Goal: Task Accomplishment & Management: Complete application form

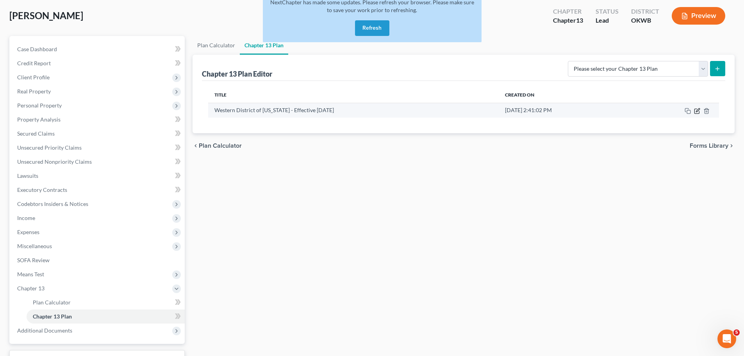
click at [696, 113] on icon "button" at bounding box center [697, 111] width 6 height 6
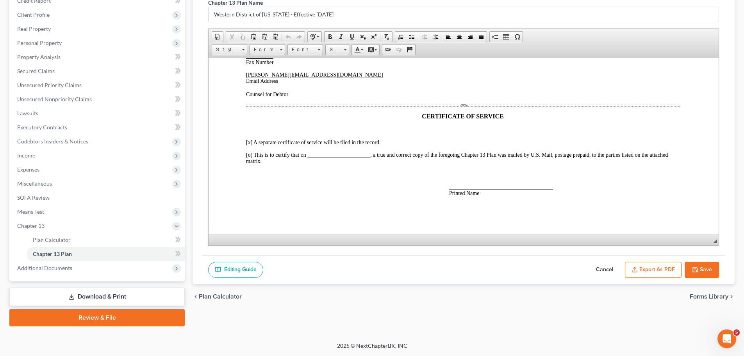
scroll to position [23, 0]
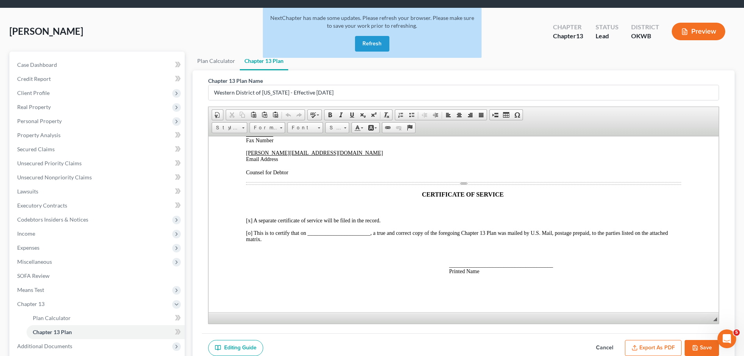
click at [701, 345] on button "Save" at bounding box center [702, 348] width 34 height 16
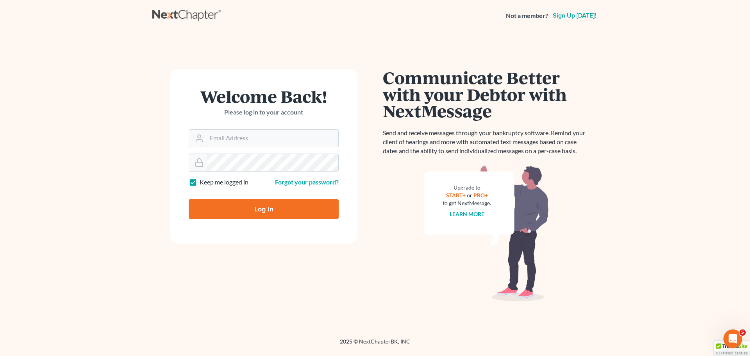
type input "marty@attorneyok.com"
click at [252, 207] on input "Log In" at bounding box center [264, 209] width 150 height 20
type input "Thinking..."
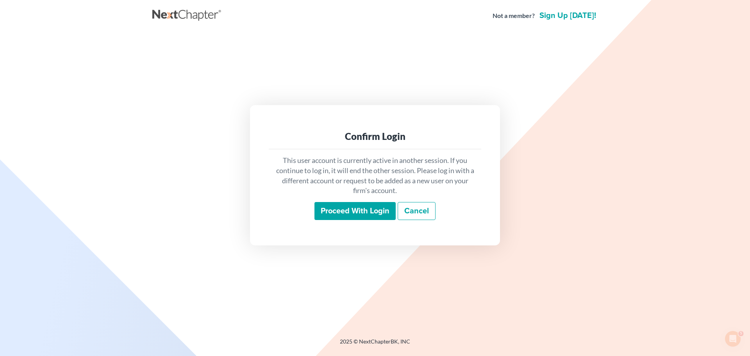
click at [332, 214] on input "Proceed with login" at bounding box center [355, 211] width 81 height 18
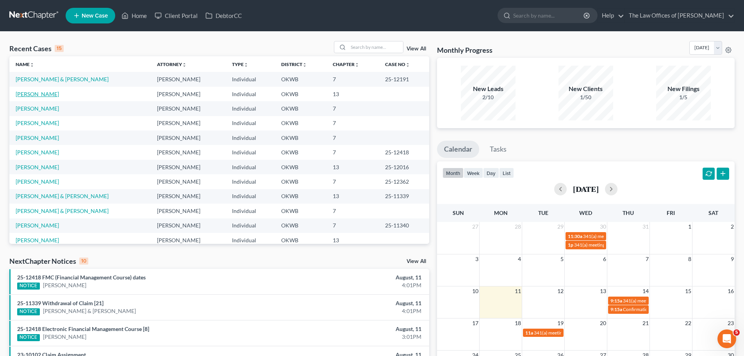
click at [35, 92] on link "[PERSON_NAME]" at bounding box center [37, 94] width 43 height 7
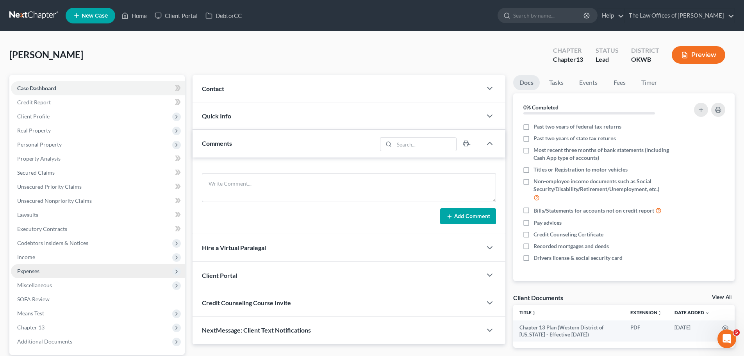
click at [54, 265] on span "Expenses" at bounding box center [98, 271] width 174 height 14
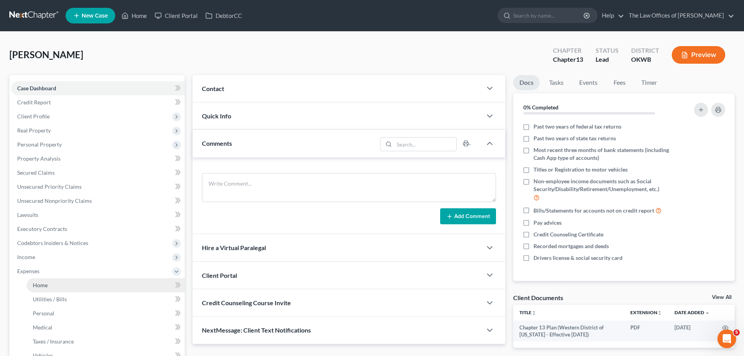
click at [61, 288] on link "Home" at bounding box center [106, 285] width 158 height 14
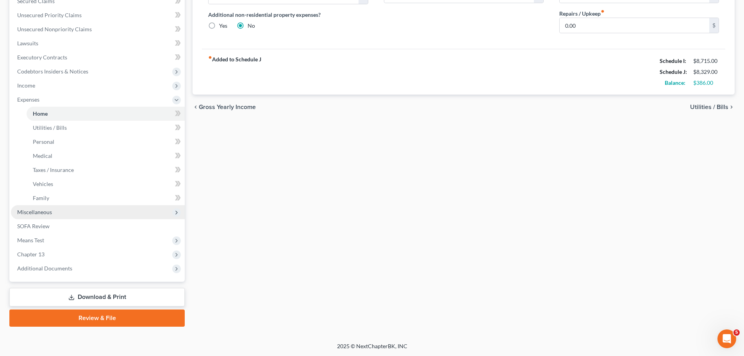
scroll to position [172, 0]
click at [87, 315] on link "Review & File" at bounding box center [96, 317] width 175 height 17
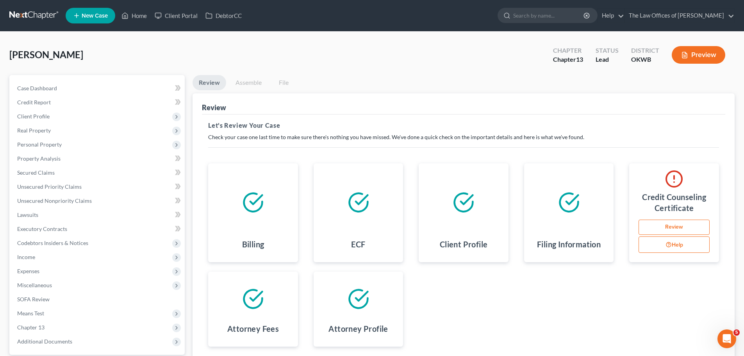
click at [679, 222] on link "Review" at bounding box center [674, 228] width 71 height 16
